Goal: Task Accomplishment & Management: Complete application form

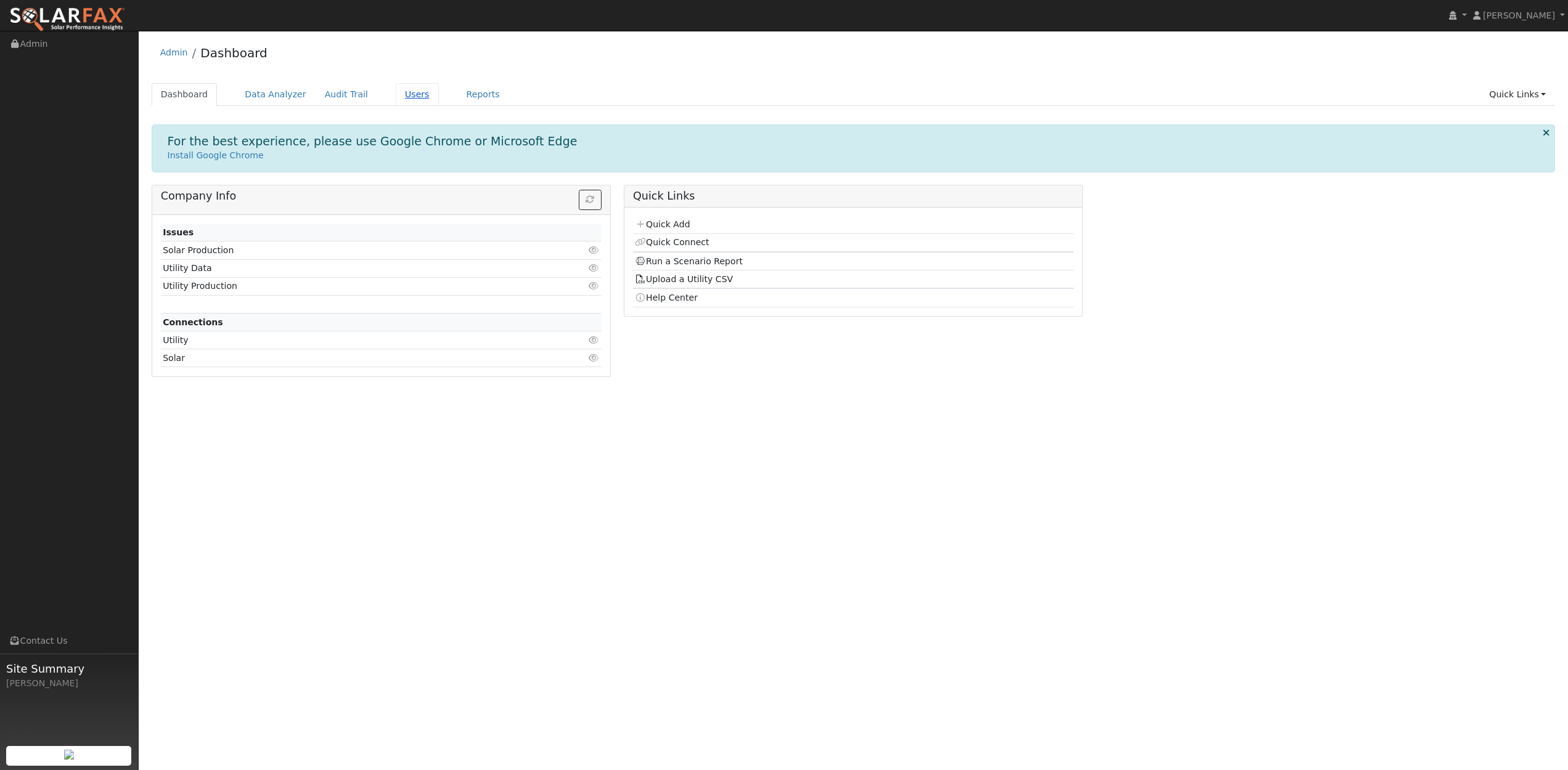
click at [405, 99] on link "Users" at bounding box center [417, 94] width 43 height 23
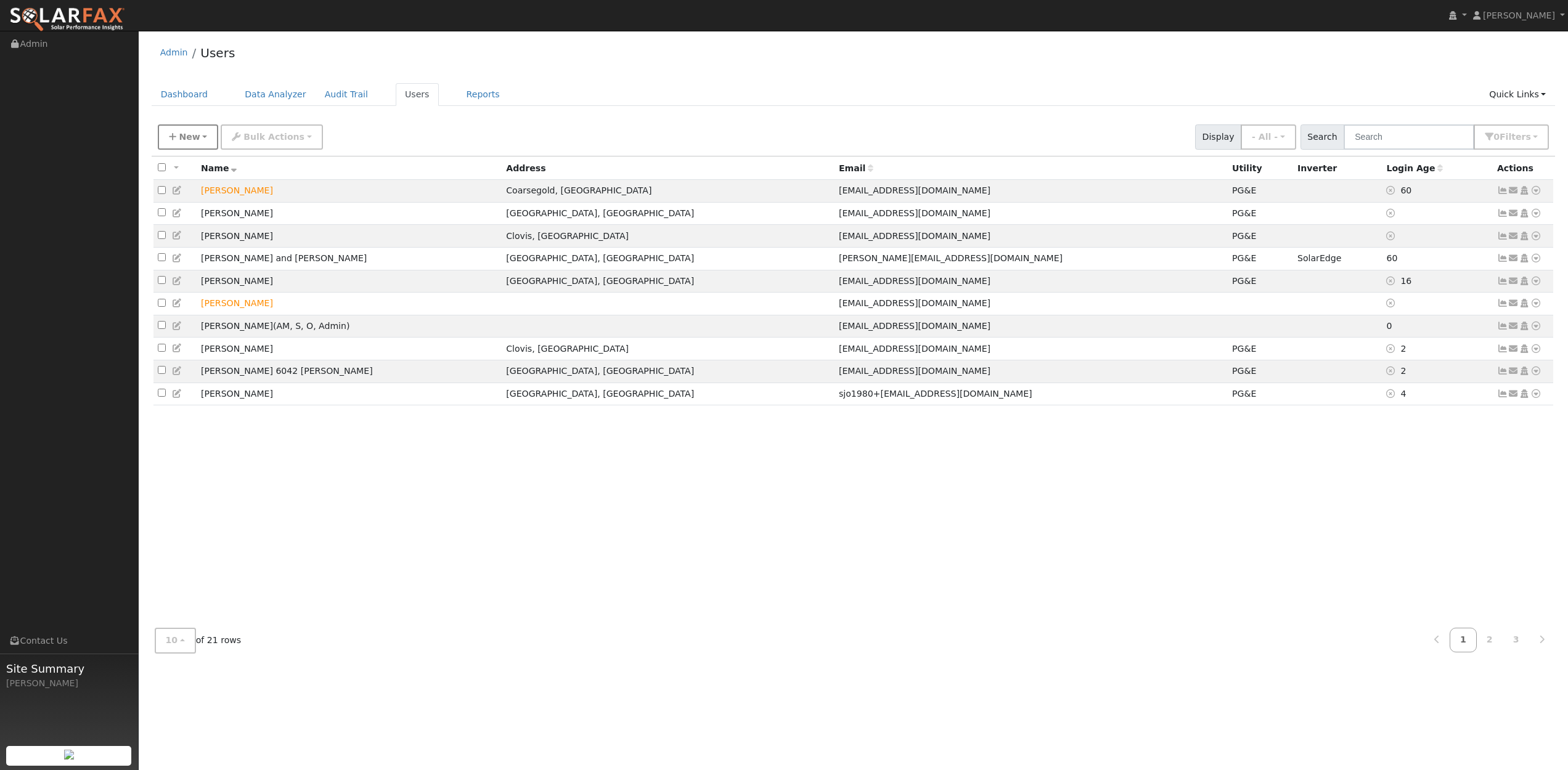
click at [201, 136] on button "New" at bounding box center [188, 136] width 61 height 25
click at [178, 169] on link "Add User" at bounding box center [209, 164] width 102 height 17
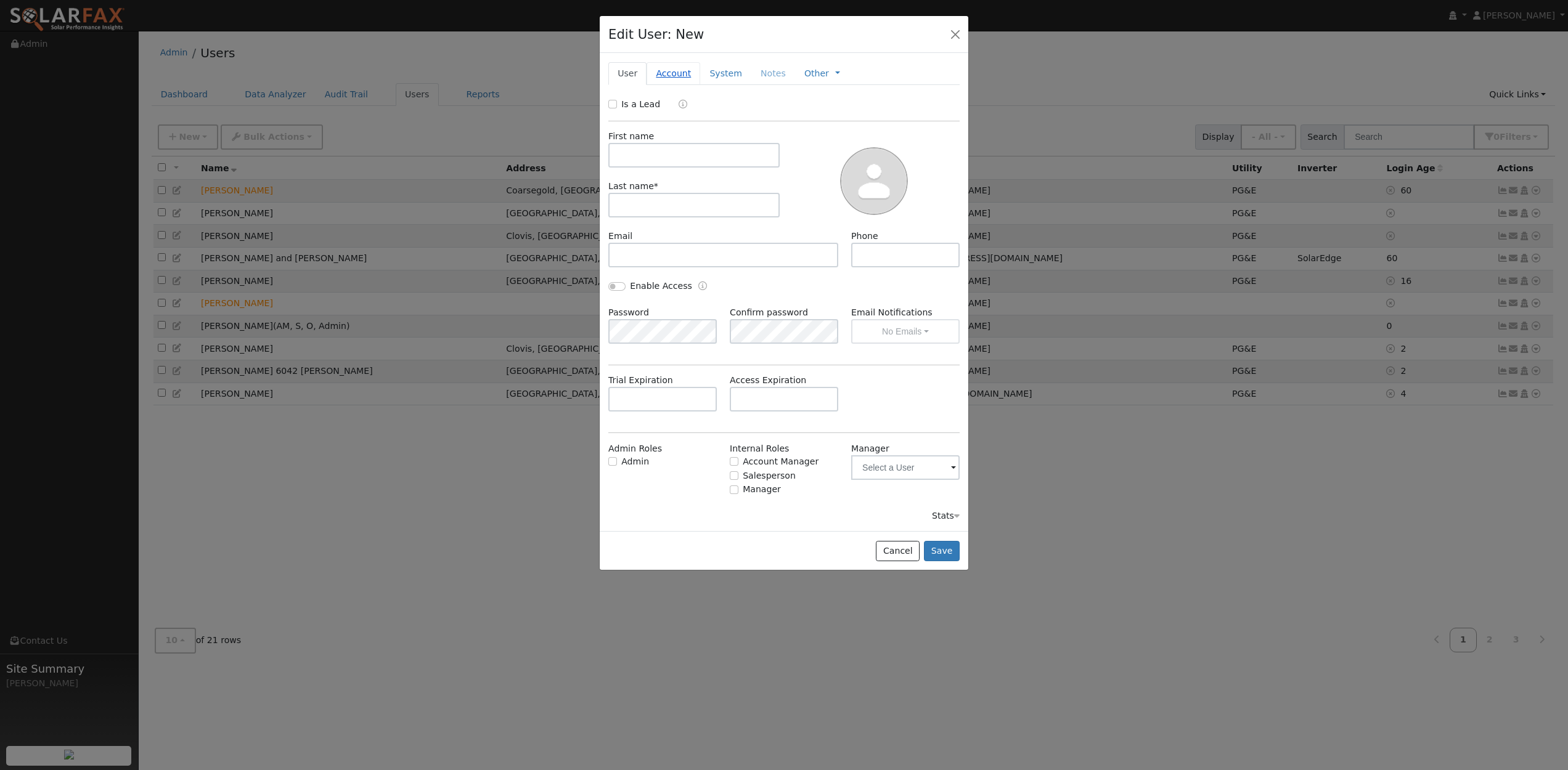
click at [671, 75] on link "Account" at bounding box center [673, 73] width 53 height 23
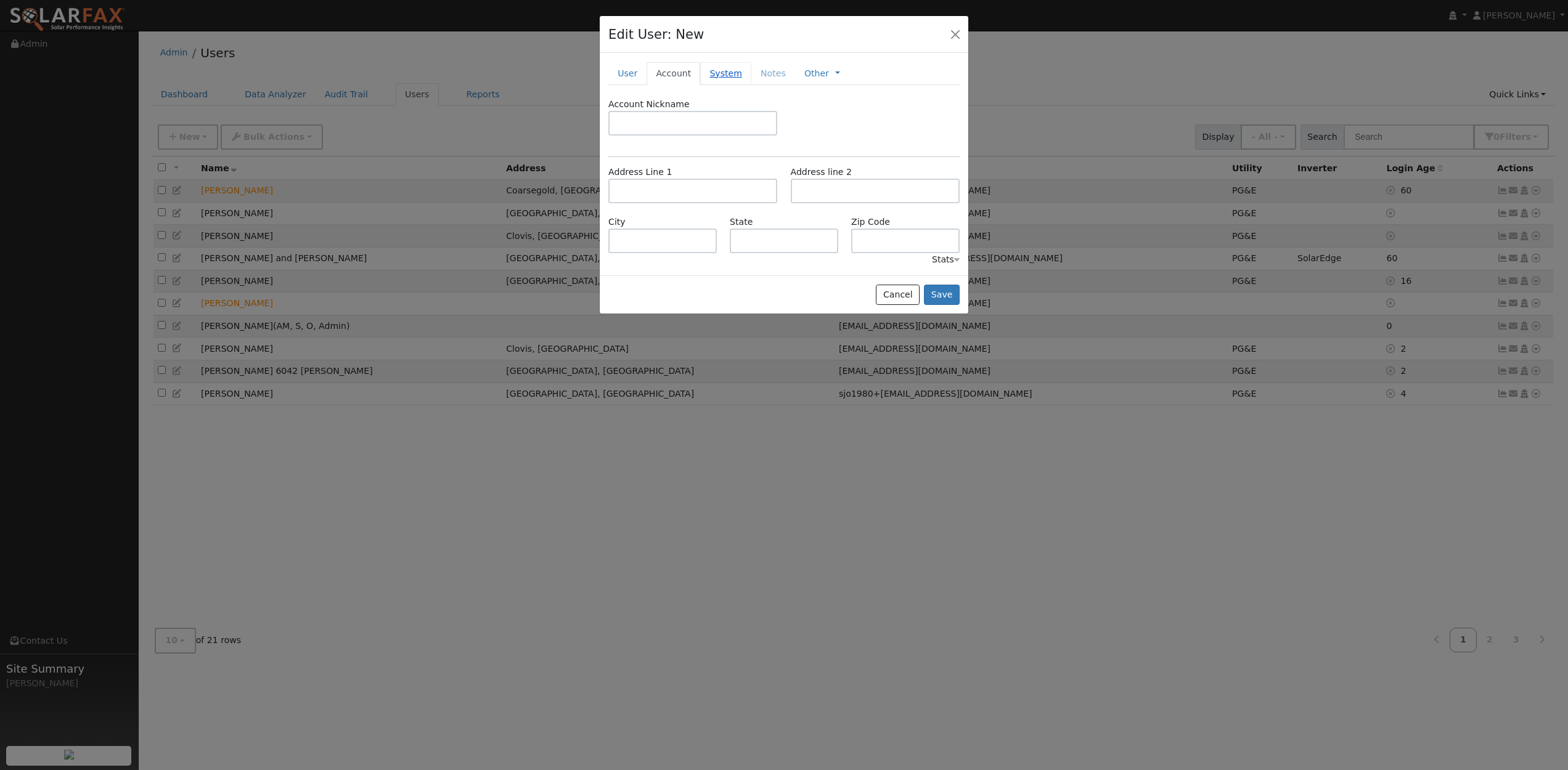
click at [724, 68] on link "System" at bounding box center [725, 73] width 51 height 23
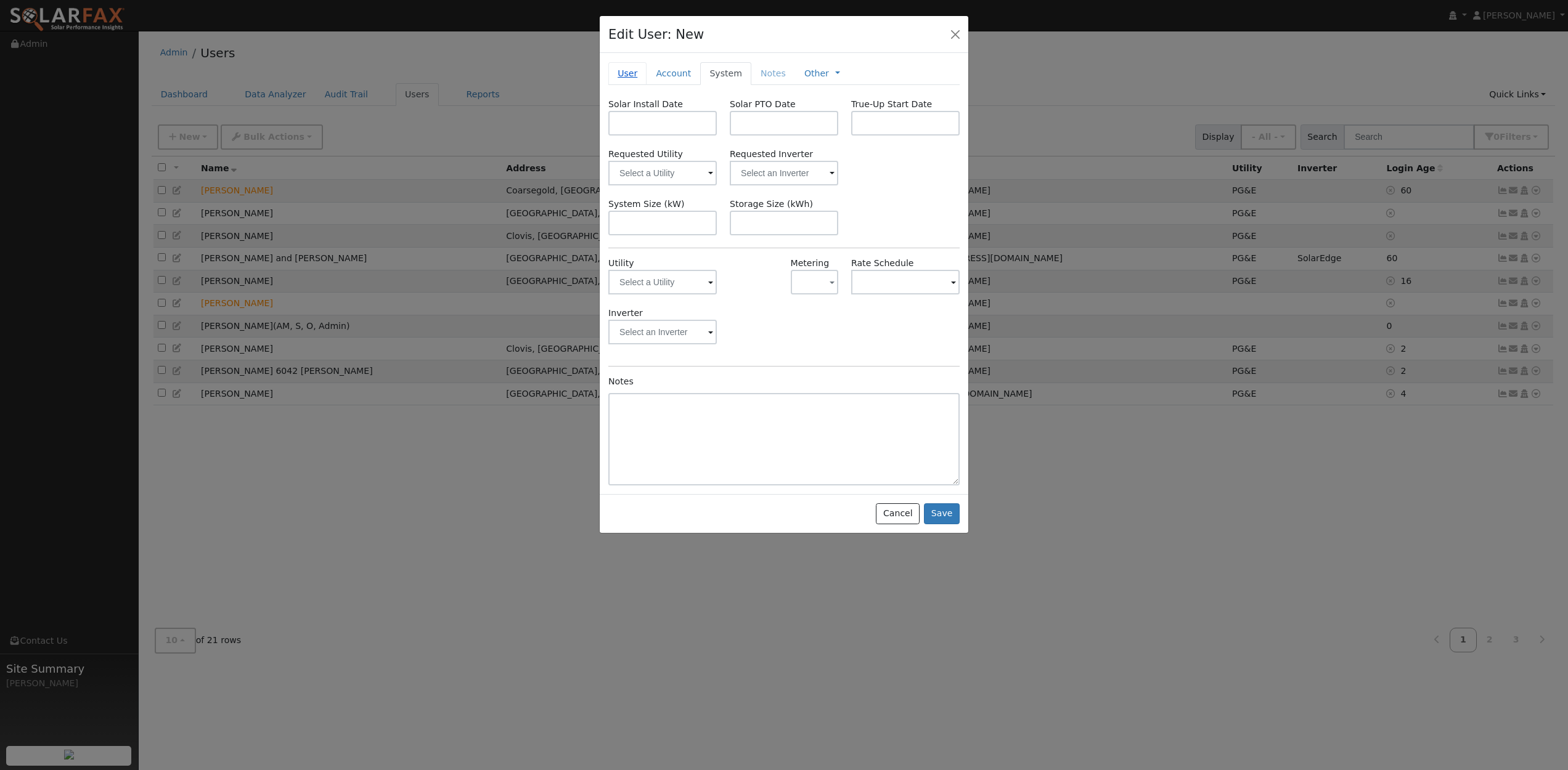
click at [633, 73] on link "User" at bounding box center [627, 73] width 38 height 23
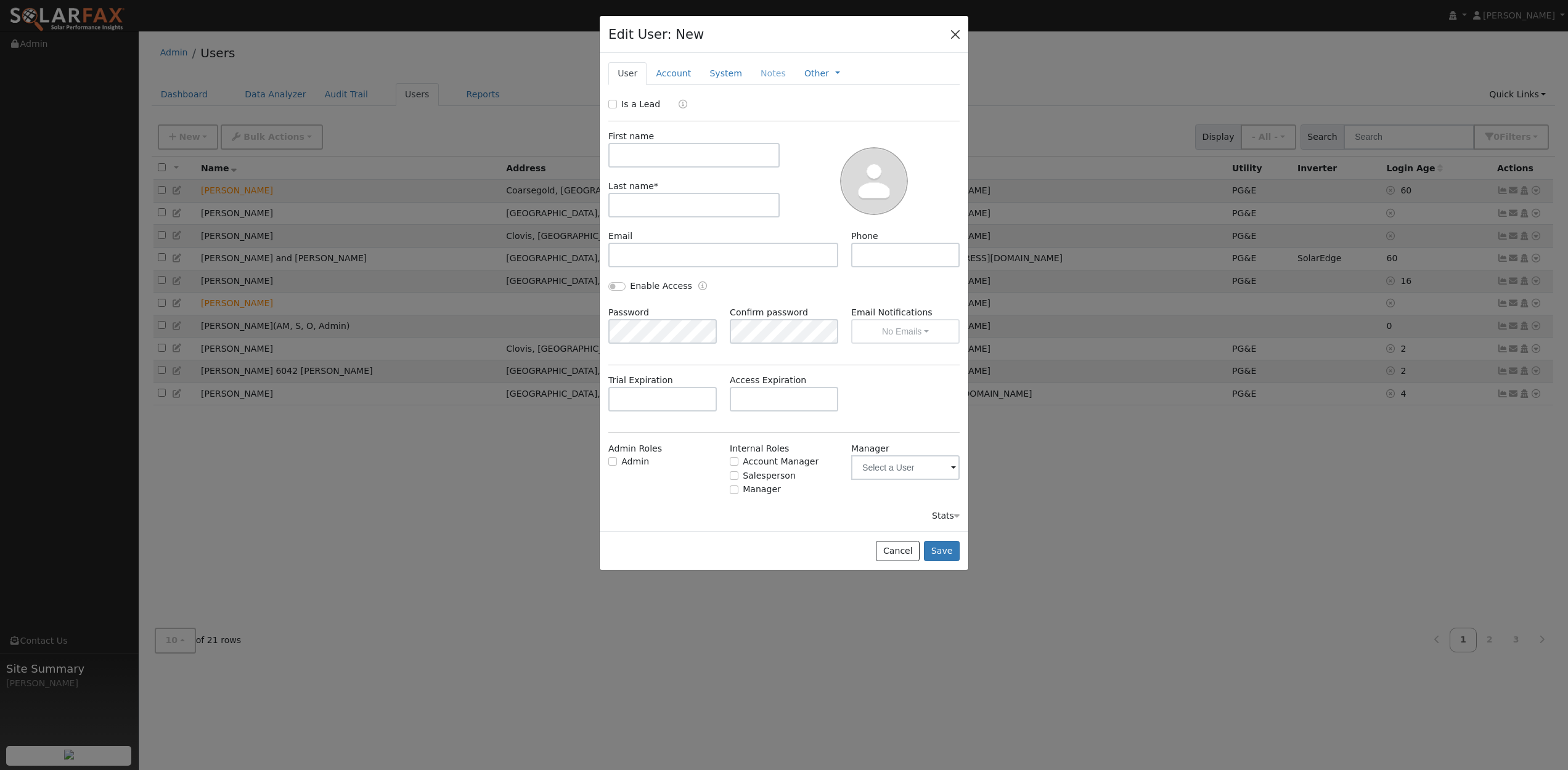
click at [957, 33] on button "button" at bounding box center [955, 33] width 17 height 17
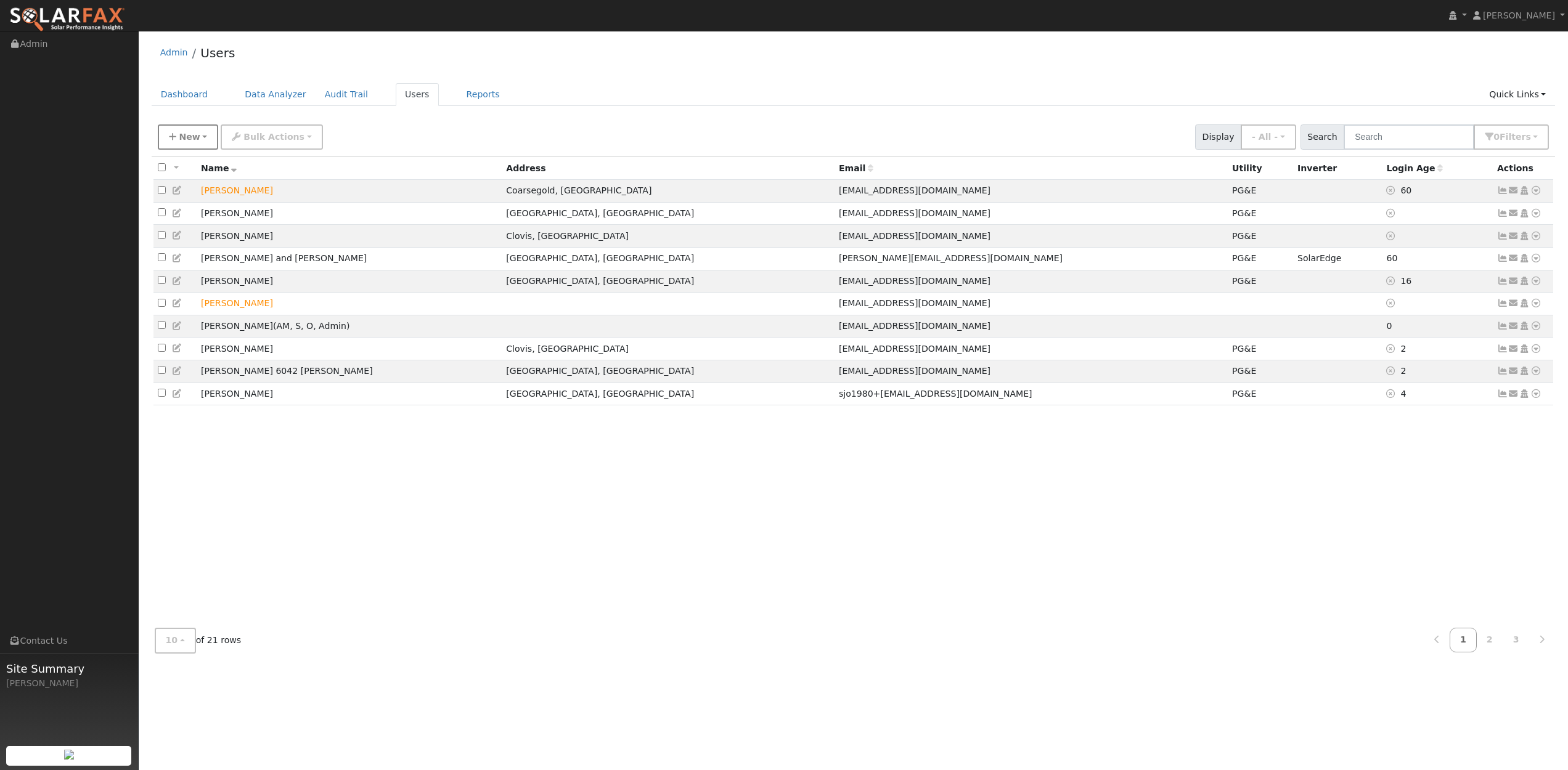
click at [191, 141] on span "New" at bounding box center [189, 136] width 21 height 10
click at [191, 169] on link "Add User" at bounding box center [209, 164] width 102 height 17
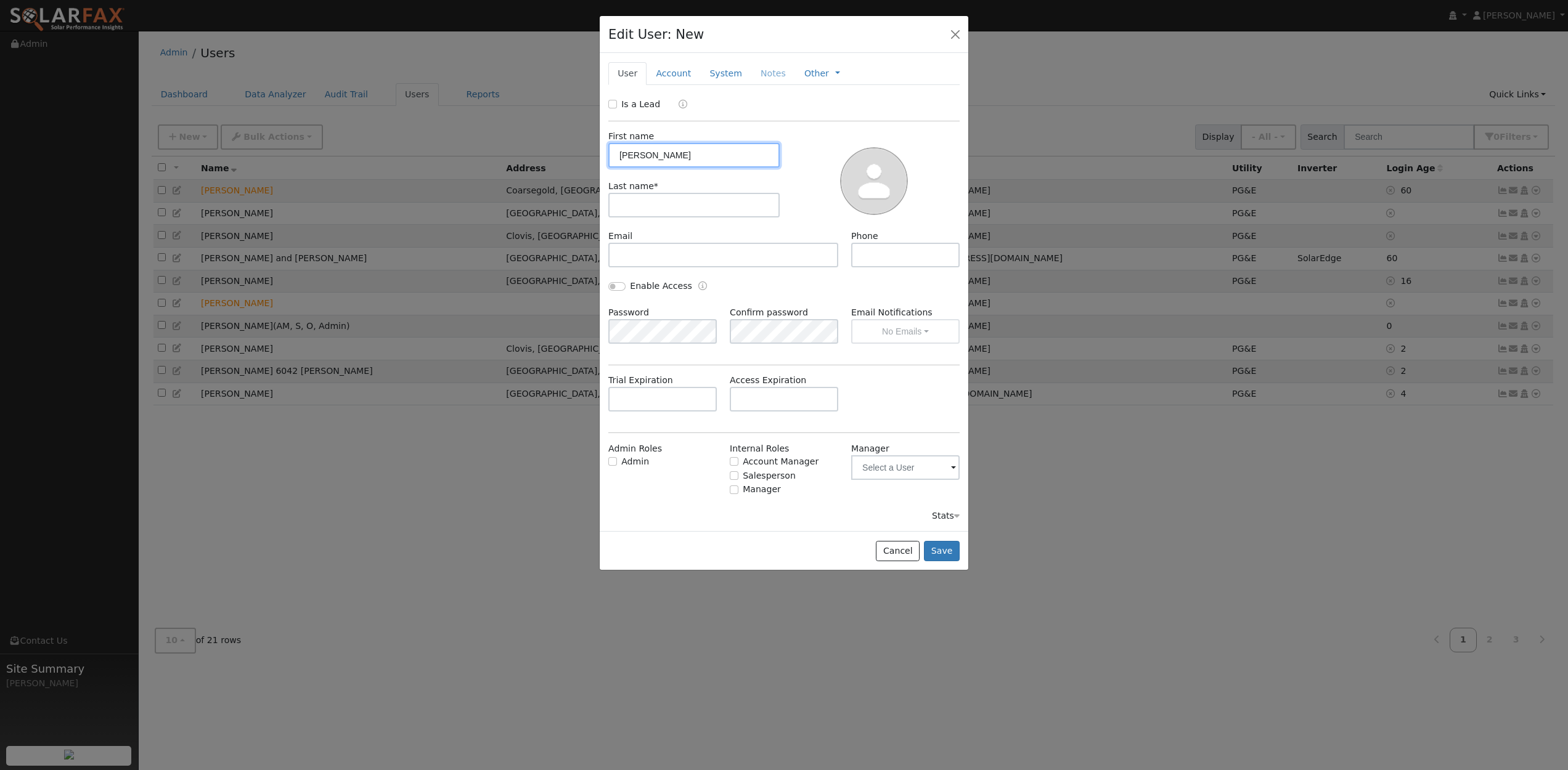
type input "Henry"
type input "J"
type input "Lujan"
type input "559-416-1098"
click at [948, 549] on button "Save" at bounding box center [942, 551] width 36 height 21
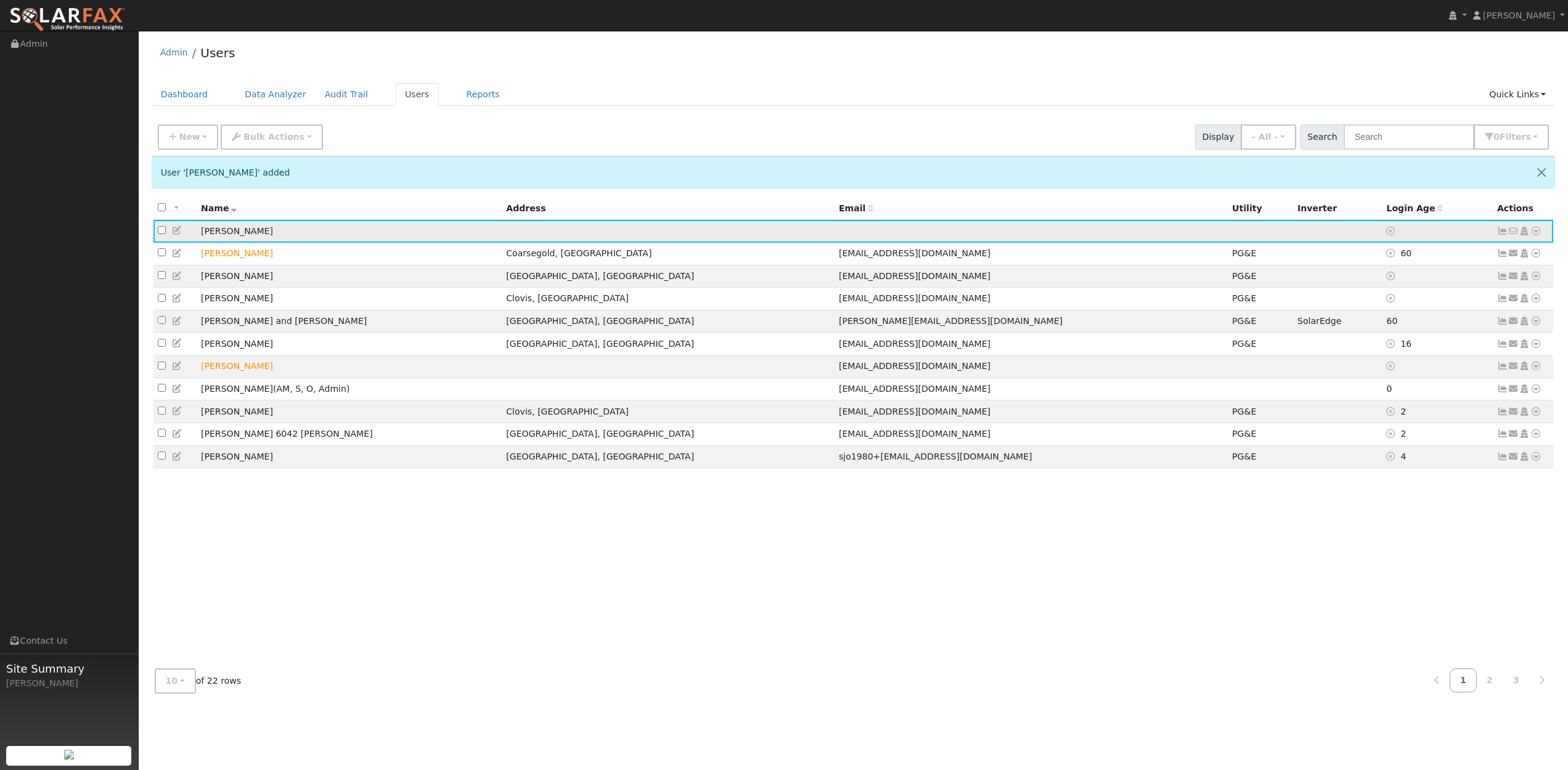
click at [1538, 234] on icon at bounding box center [1536, 230] width 11 height 8
click at [1486, 326] on link "Connect" at bounding box center [1500, 323] width 80 height 17
click at [1536, 232] on icon at bounding box center [1536, 230] width 11 height 8
click at [1060, 211] on th "Email" at bounding box center [1031, 208] width 394 height 23
click at [182, 679] on button "10" at bounding box center [175, 681] width 41 height 25
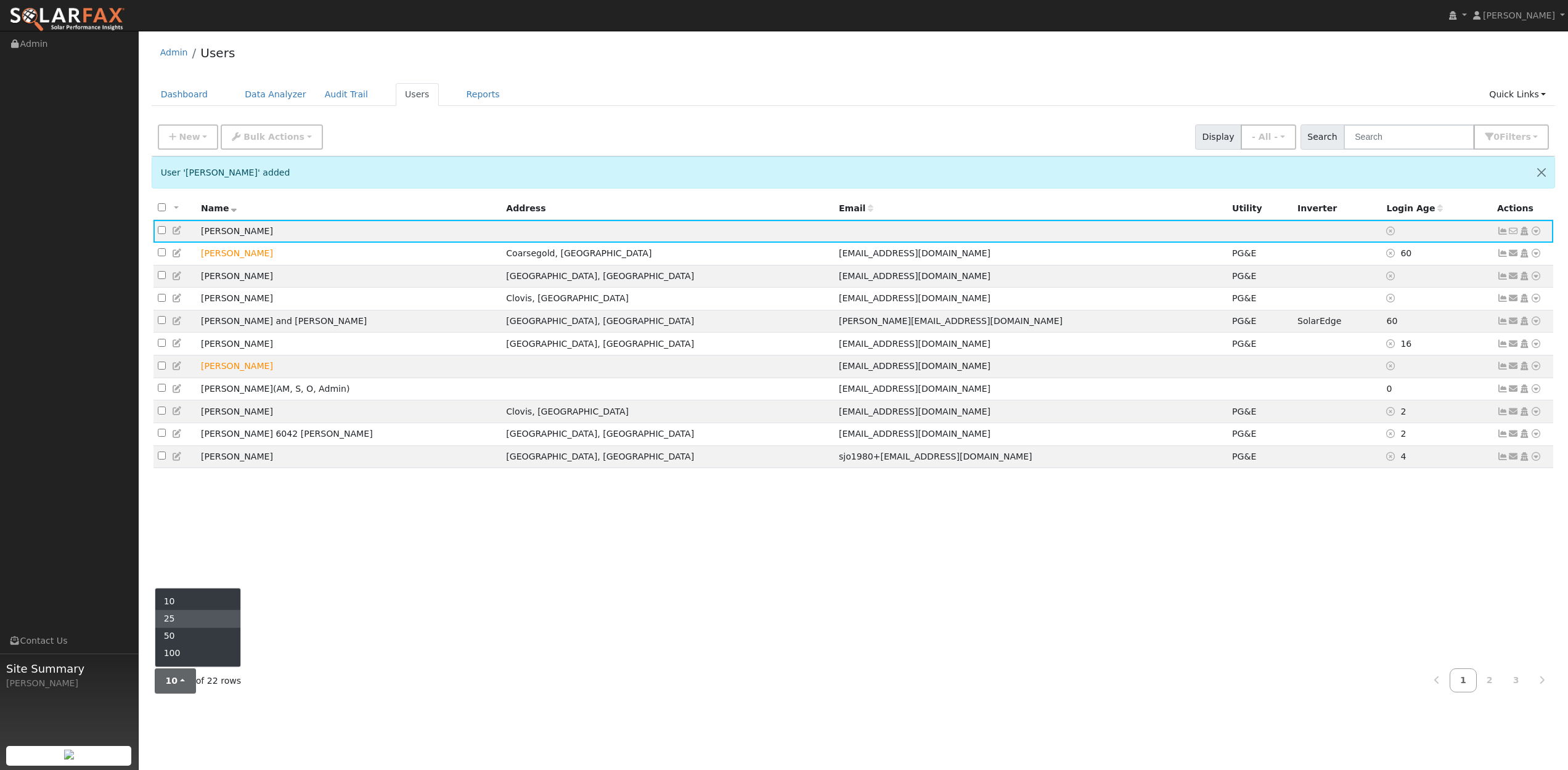
click at [175, 624] on link "25" at bounding box center [198, 619] width 86 height 17
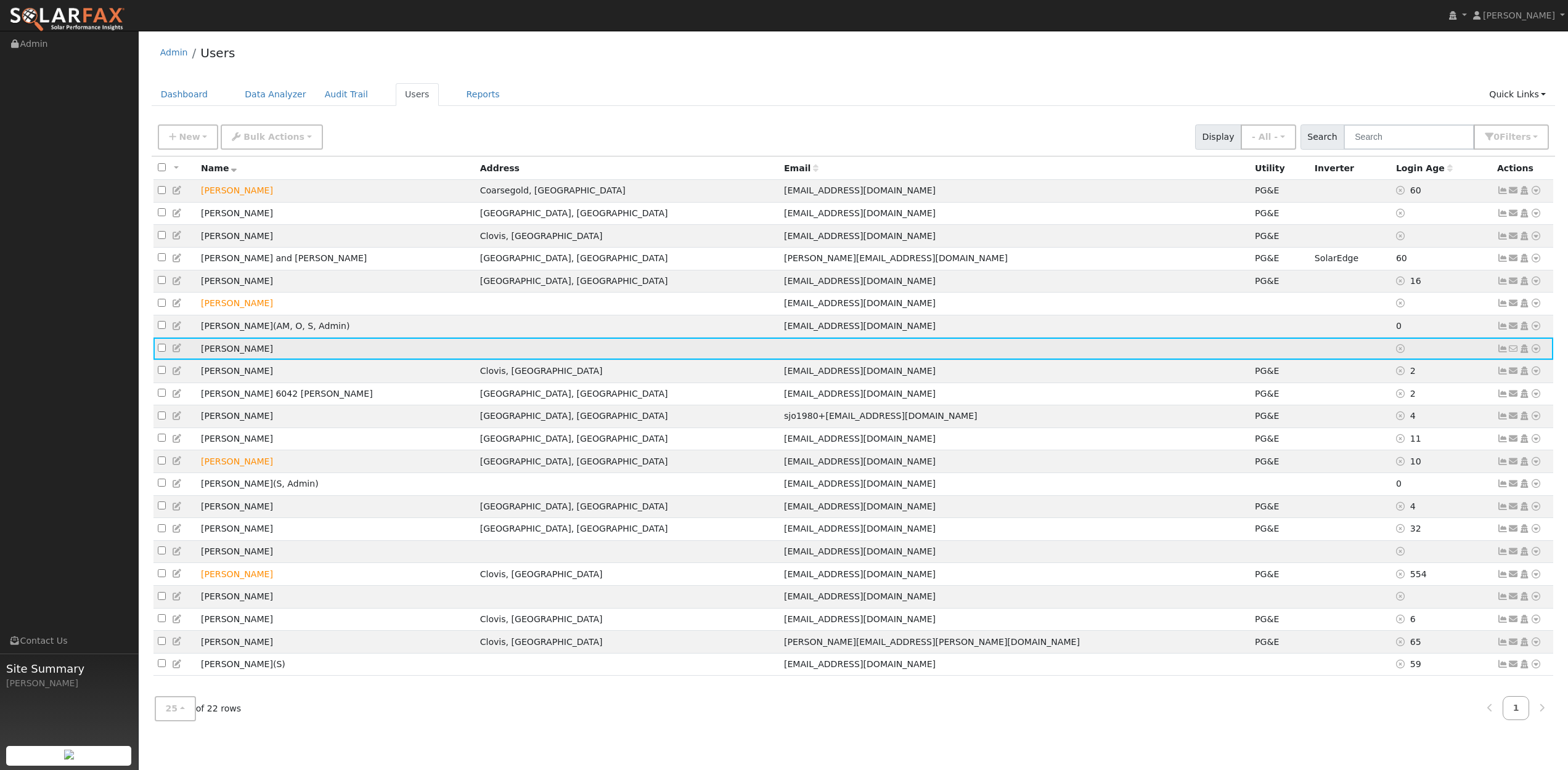
click at [1536, 353] on icon at bounding box center [1536, 348] width 11 height 8
click at [1409, 451] on link "Utility" at bounding box center [1408, 442] width 86 height 17
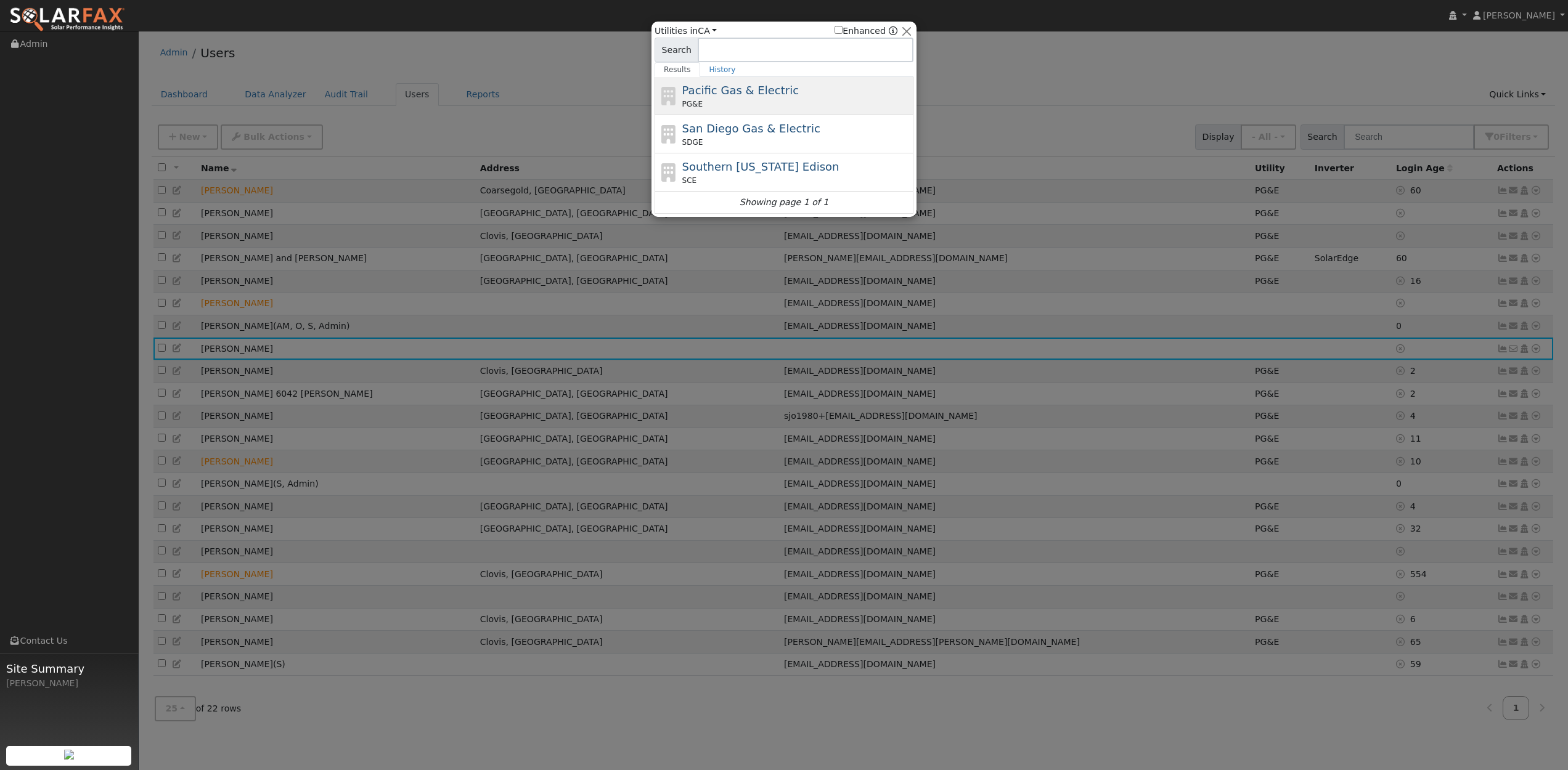
click at [765, 102] on div "PG&E" at bounding box center [796, 104] width 229 height 11
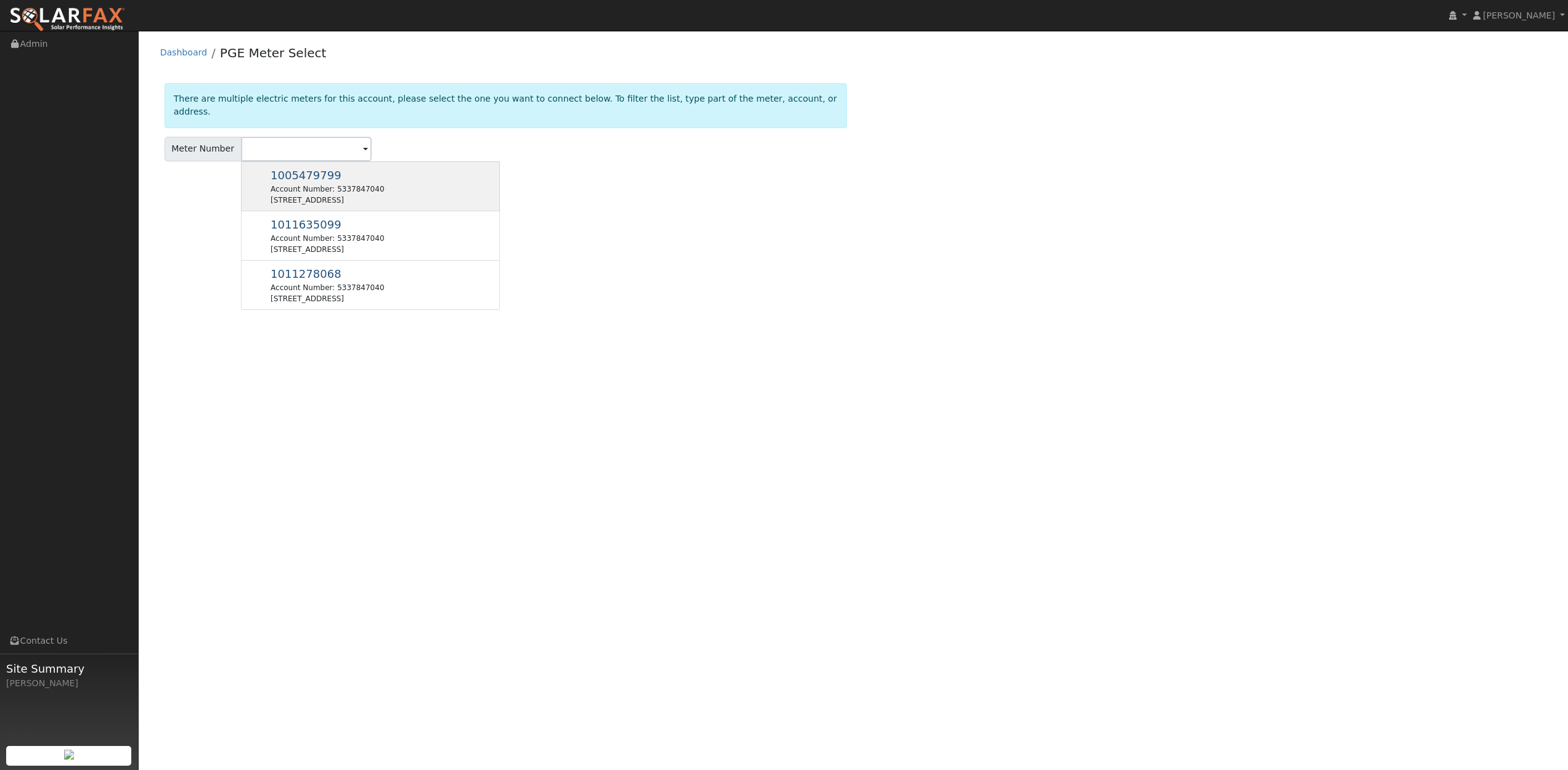
click at [310, 169] on span "1005479799" at bounding box center [306, 175] width 71 height 13
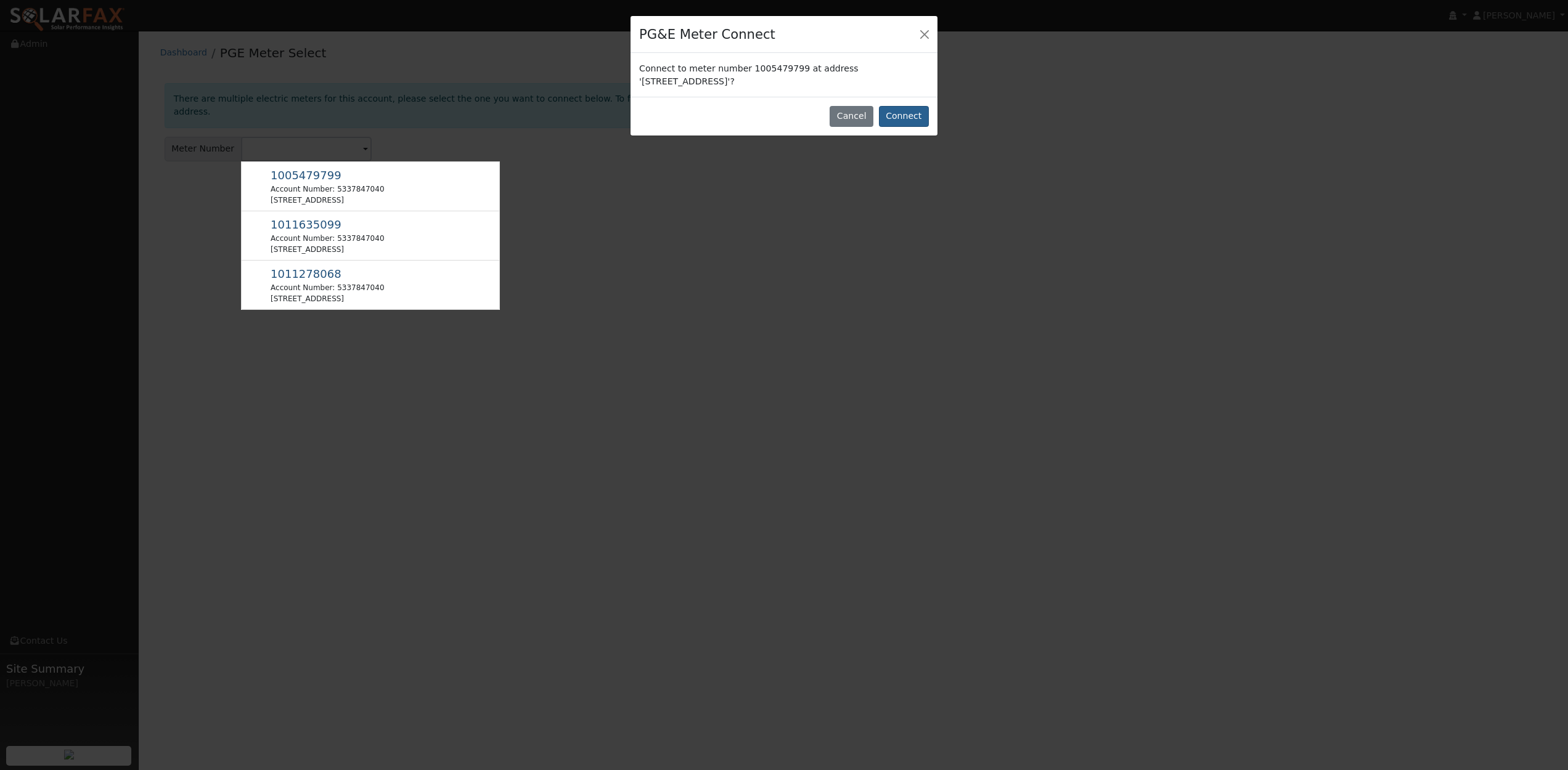
click at [909, 115] on button "Connect" at bounding box center [904, 117] width 50 height 21
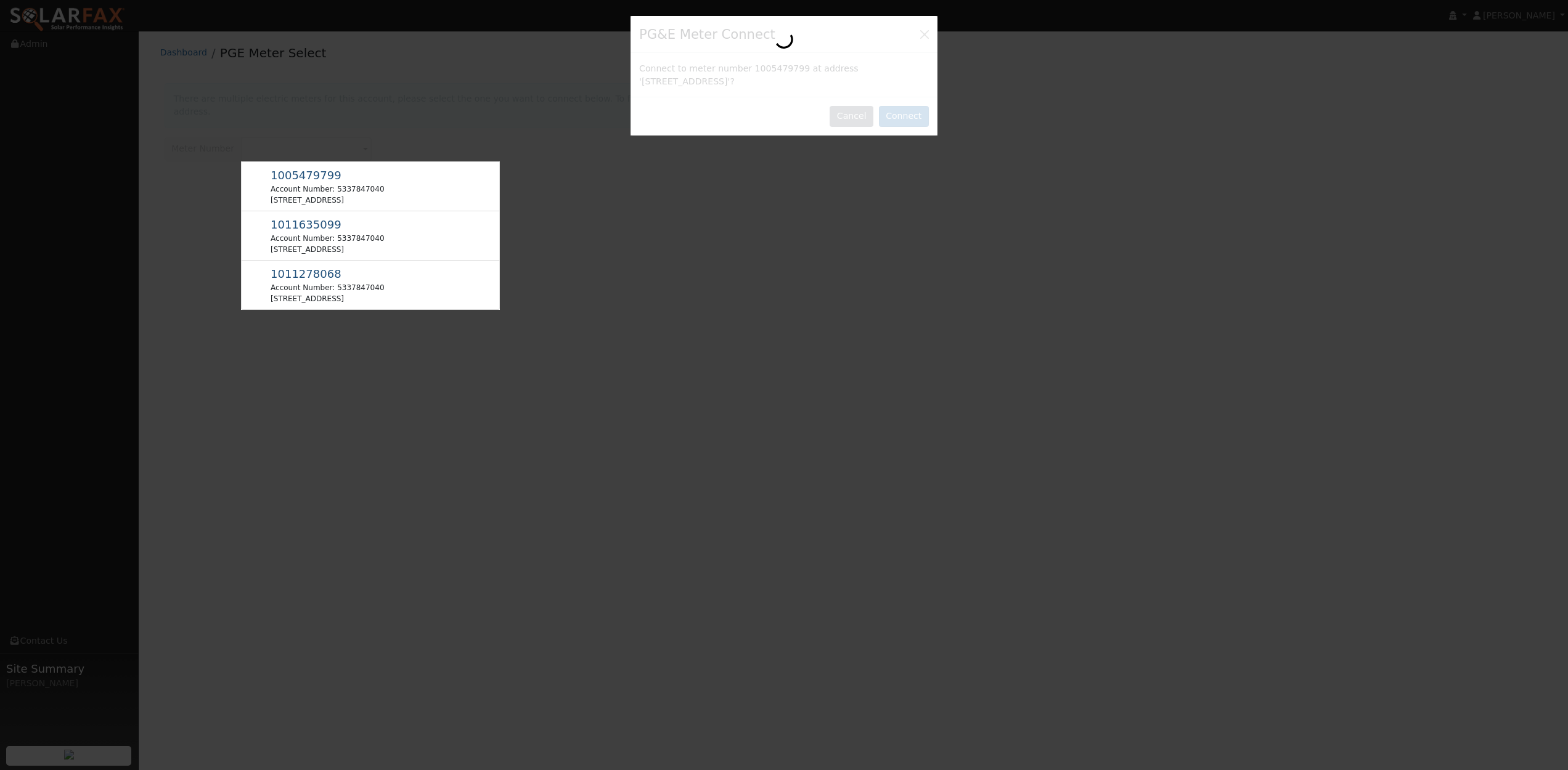
click at [857, 117] on div at bounding box center [784, 76] width 307 height 120
click at [304, 218] on span "1011635099" at bounding box center [306, 225] width 71 height 13
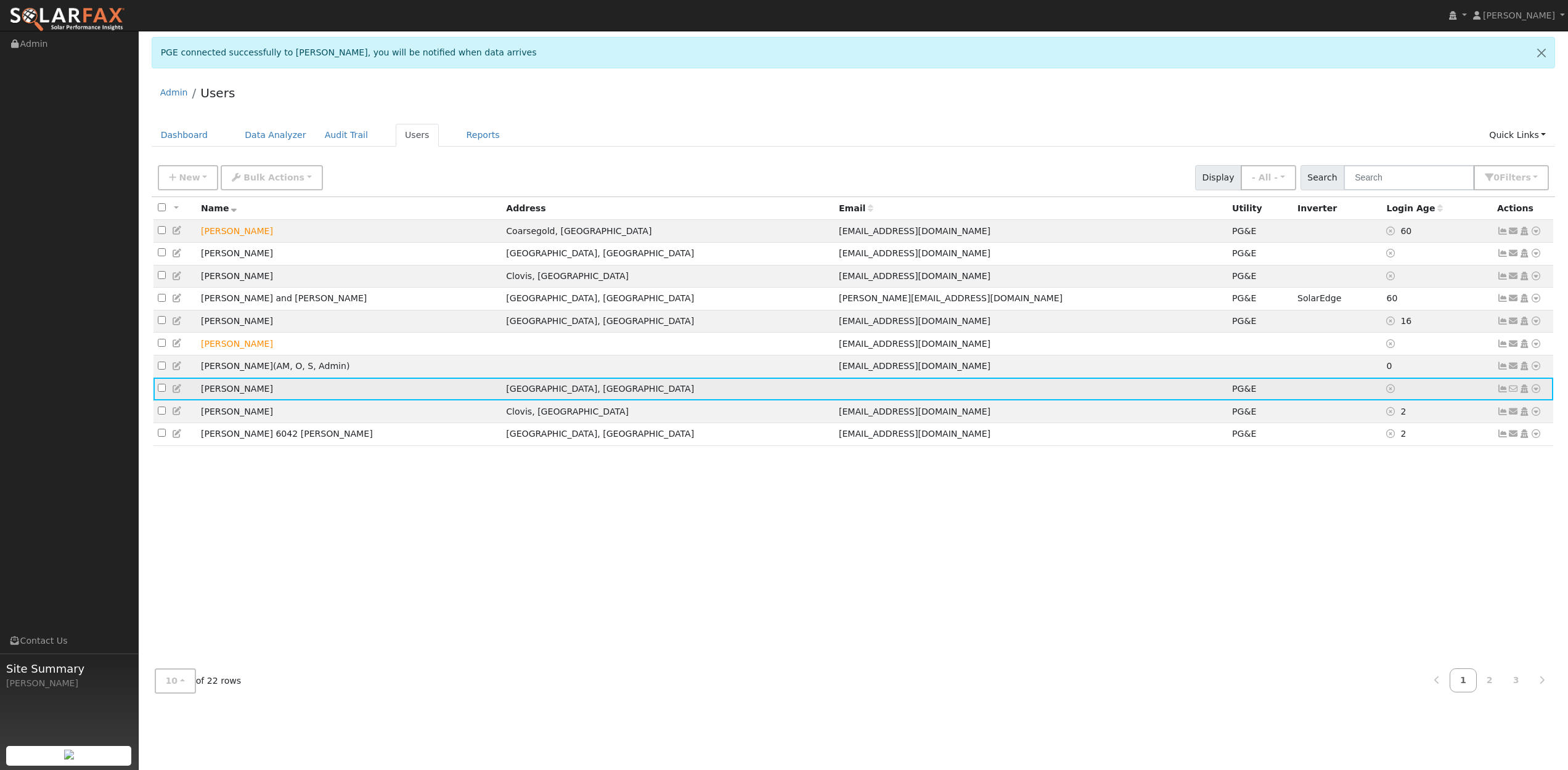
click at [1535, 393] on icon at bounding box center [1536, 388] width 11 height 8
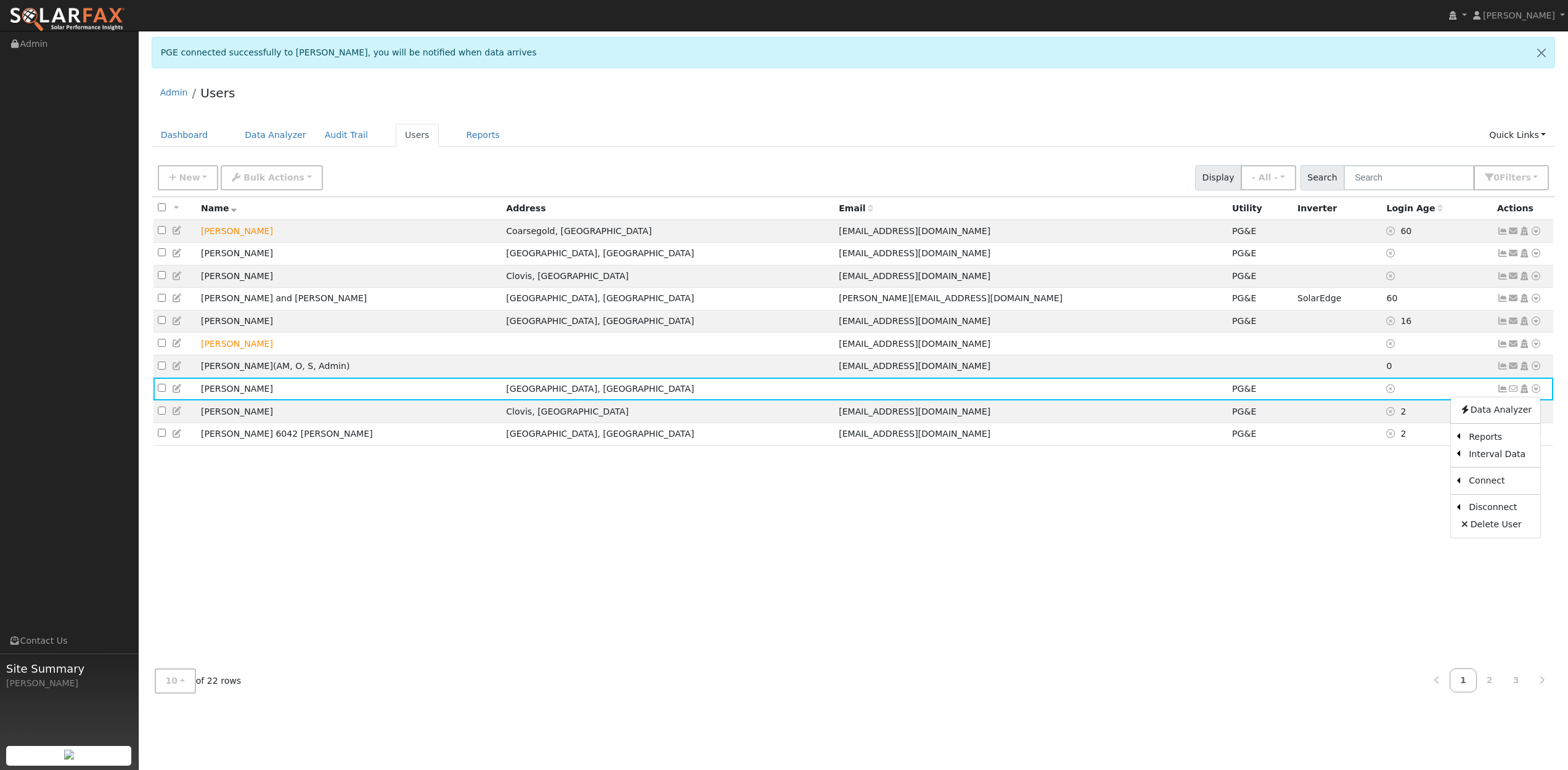
click at [1406, 568] on div "All None All on page None on page Name Address Email Utility Inverter Login Age…" at bounding box center [854, 428] width 1404 height 462
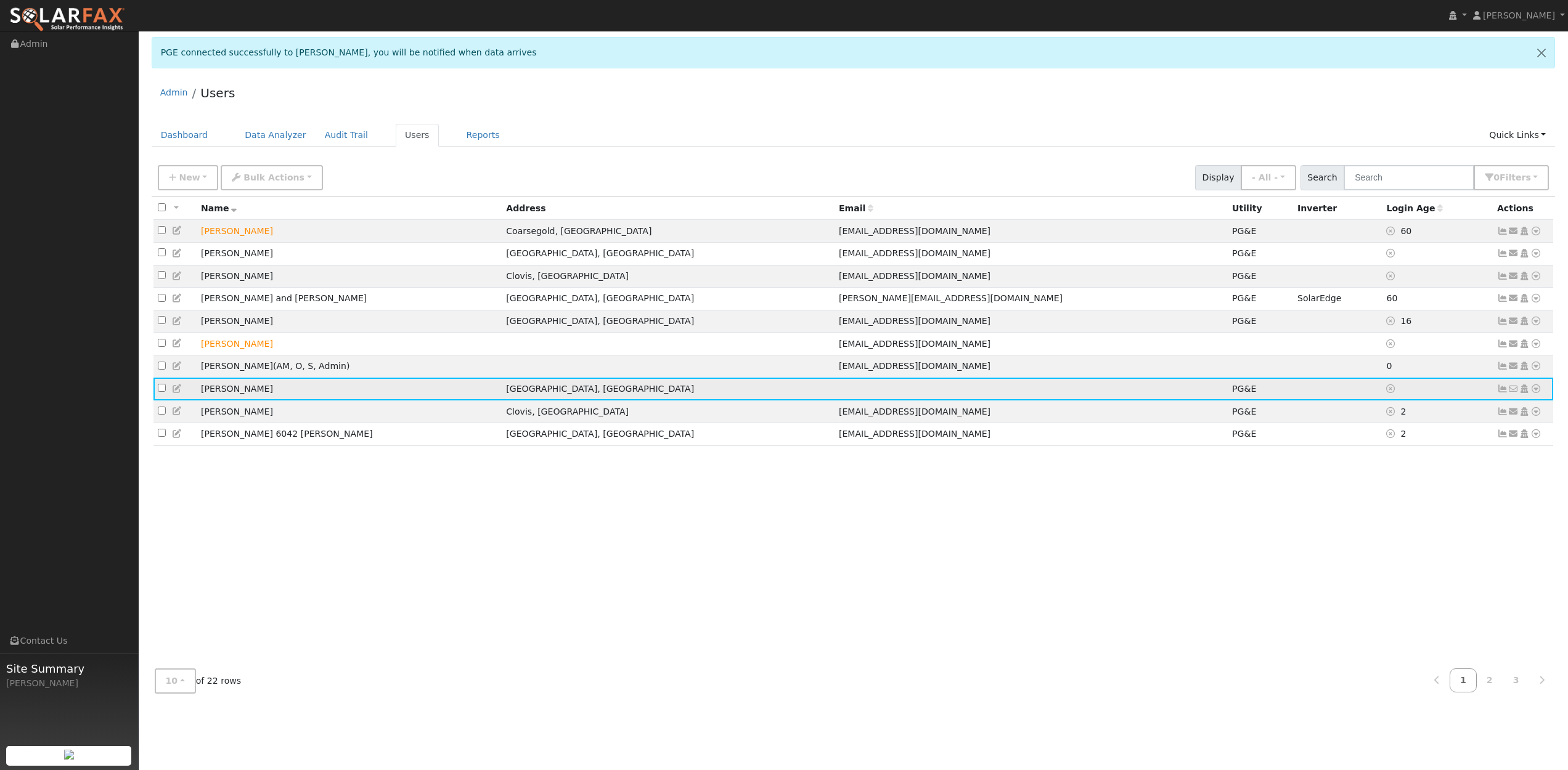
click at [161, 392] on input "checkbox" at bounding box center [162, 388] width 8 height 8
checkbox input "true"
click at [1524, 393] on icon at bounding box center [1524, 388] width 11 height 8
